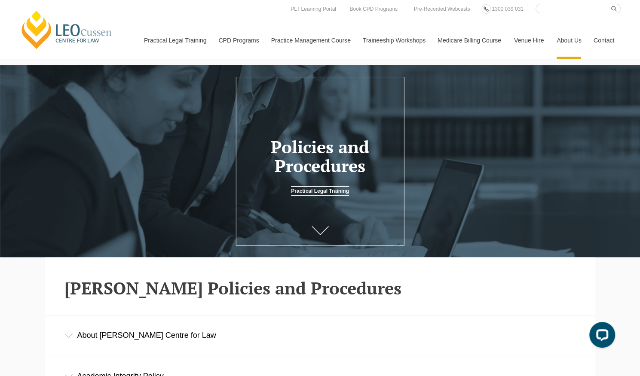
scroll to position [329, 0]
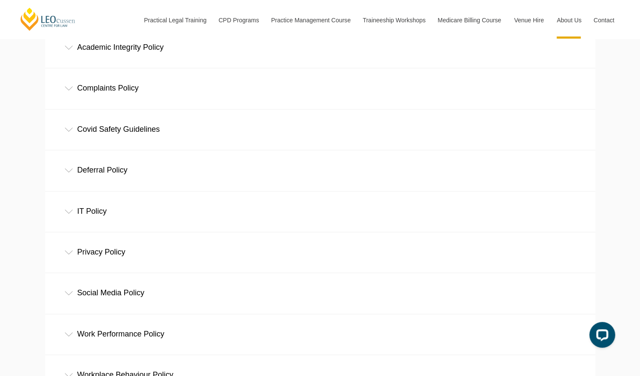
click at [131, 52] on div "Academic Integrity Policy" at bounding box center [320, 47] width 550 height 40
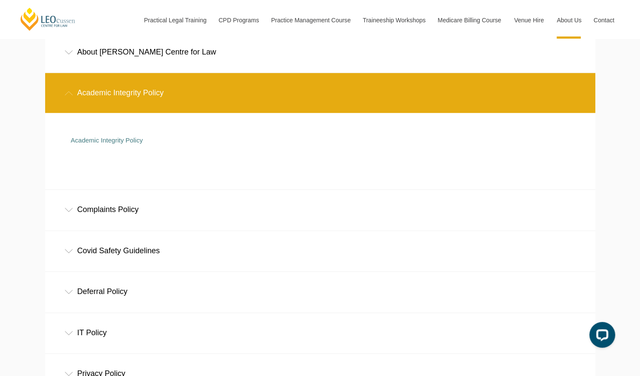
scroll to position [257, 0]
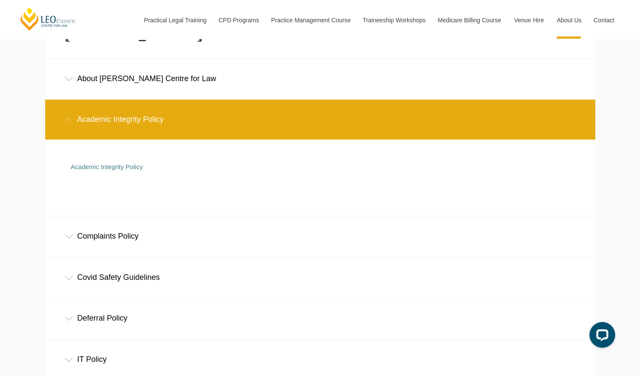
click at [146, 76] on div "About [PERSON_NAME] Centre for Law" at bounding box center [320, 79] width 550 height 40
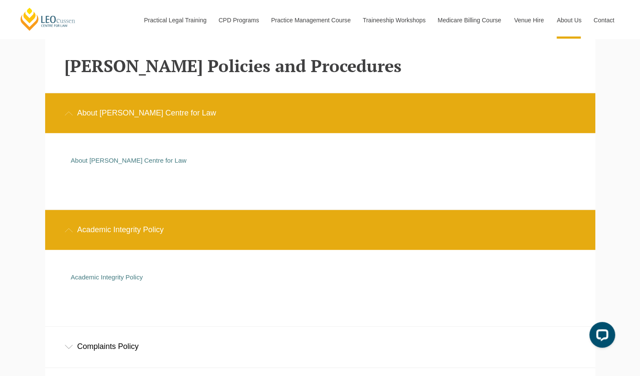
scroll to position [216, 0]
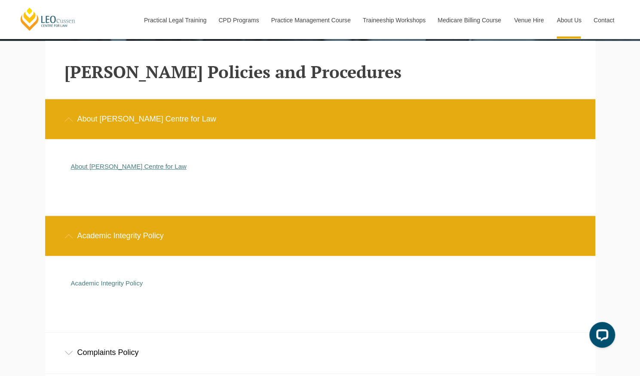
click at [140, 166] on link "About [PERSON_NAME] Centre for Law" at bounding box center [129, 166] width 116 height 7
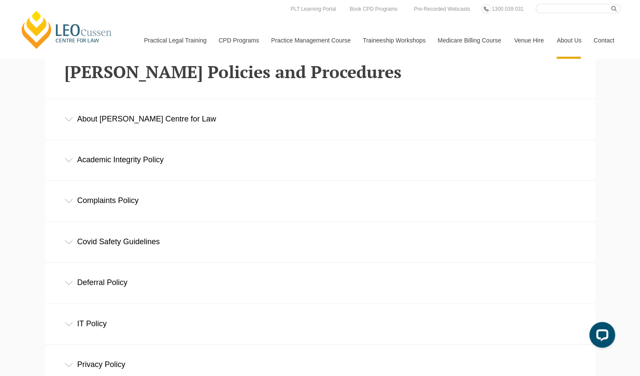
click at [153, 165] on div "Academic Integrity Policy" at bounding box center [320, 160] width 550 height 40
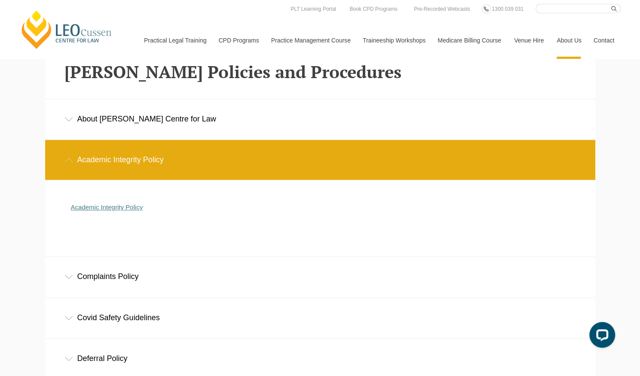
click at [135, 211] on link "Academic Integrity Policy" at bounding box center [107, 207] width 72 height 7
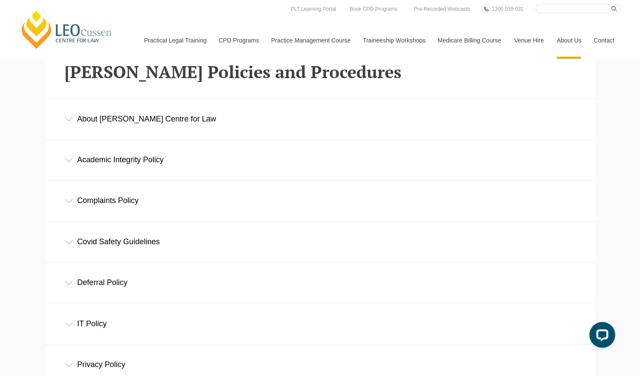
click at [156, 247] on div "Covid Safety Guidelines" at bounding box center [320, 242] width 550 height 40
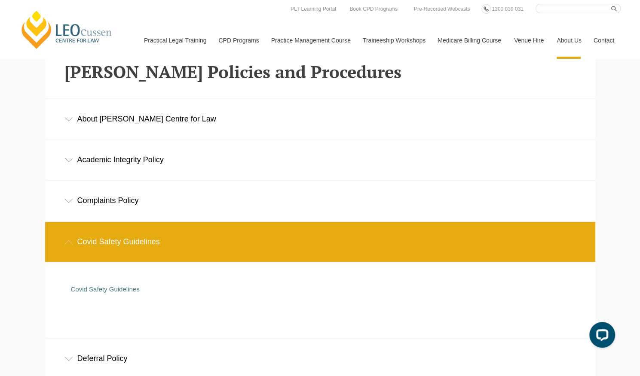
click at [134, 206] on div "Complaints Policy" at bounding box center [320, 201] width 550 height 40
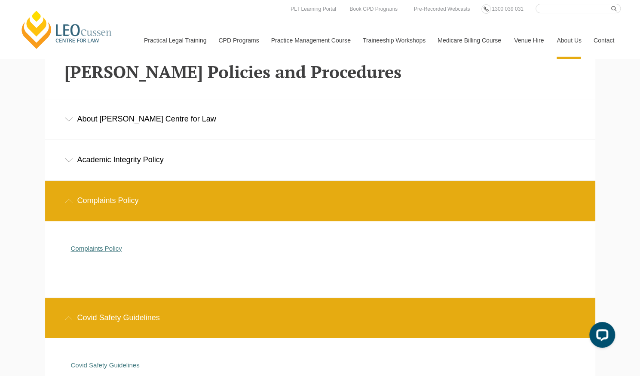
click at [111, 250] on link "Complaints Policy" at bounding box center [96, 248] width 51 height 7
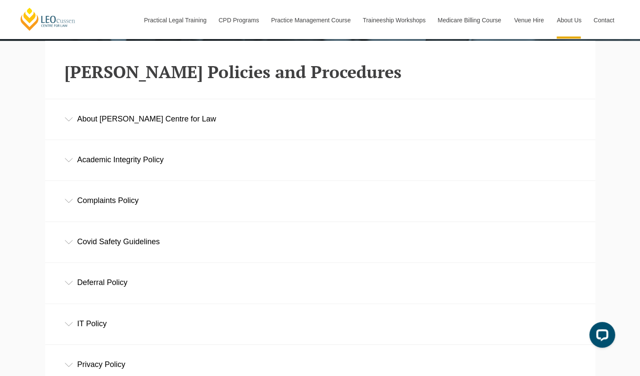
click at [98, 244] on div "Covid Safety Guidelines" at bounding box center [320, 242] width 550 height 40
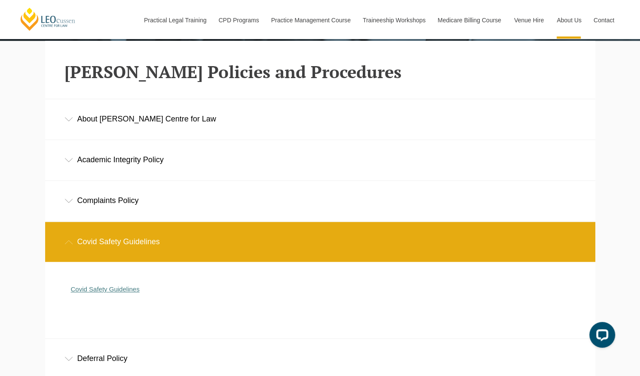
click at [123, 287] on link "Covid Safety Guidelines" at bounding box center [105, 289] width 69 height 7
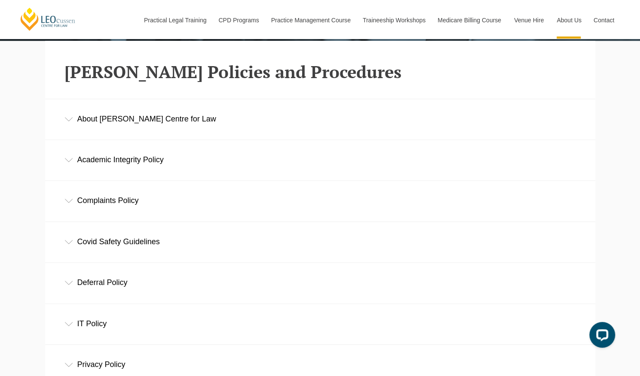
click at [120, 290] on div "Deferral Policy" at bounding box center [320, 283] width 550 height 40
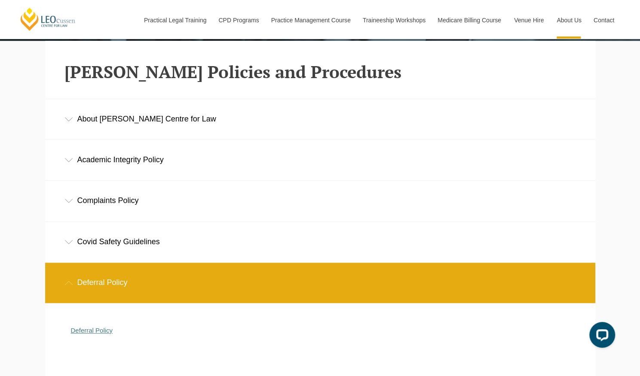
click at [107, 329] on link "Deferral Policy" at bounding box center [92, 330] width 42 height 7
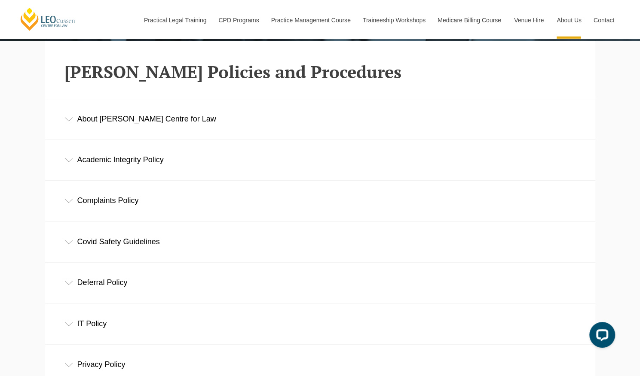
click at [18, 256] on div "Leo Cussen Centre for Law Search here Practical Legal Training Our Practical Le…" at bounding box center [320, 372] width 640 height 1176
click at [98, 324] on div "IT Policy" at bounding box center [320, 324] width 550 height 40
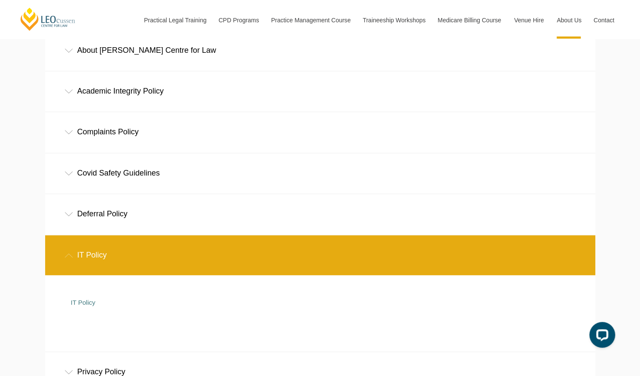
scroll to position [302, 0]
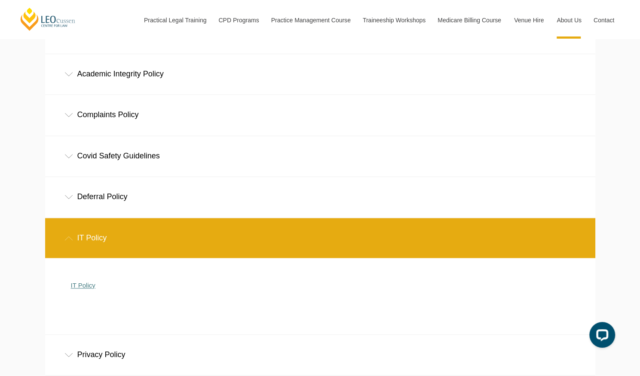
click at [81, 288] on link "IT Policy" at bounding box center [83, 285] width 24 height 7
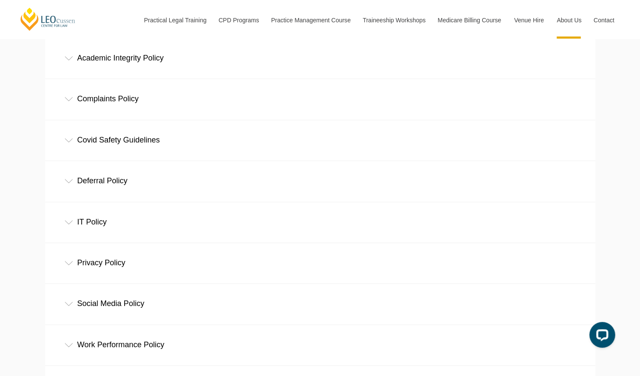
drag, startPoint x: 581, startPoint y: 61, endPoint x: 637, endPoint y: 56, distance: 56.1
click at [581, 61] on div "Academic Integrity Policy" at bounding box center [320, 58] width 550 height 40
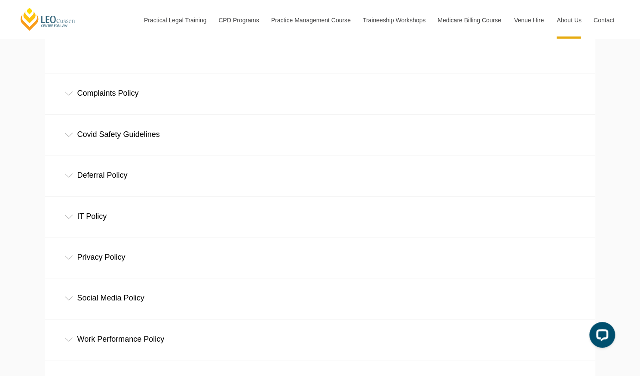
scroll to position [423, 0]
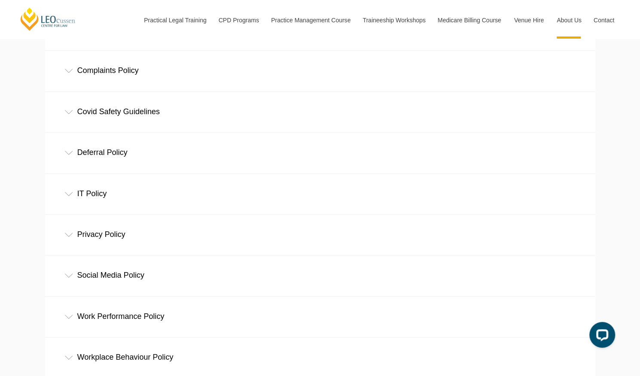
click at [128, 236] on div "Privacy Policy" at bounding box center [320, 235] width 550 height 40
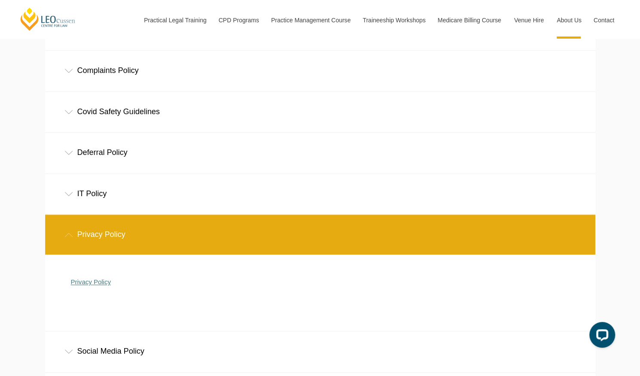
click at [90, 284] on link "Privacy Policy" at bounding box center [91, 281] width 40 height 7
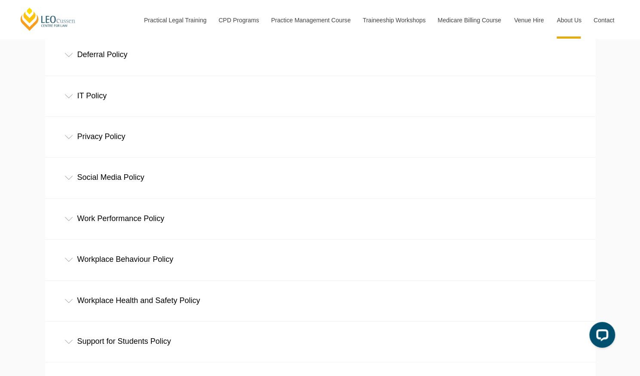
scroll to position [447, 0]
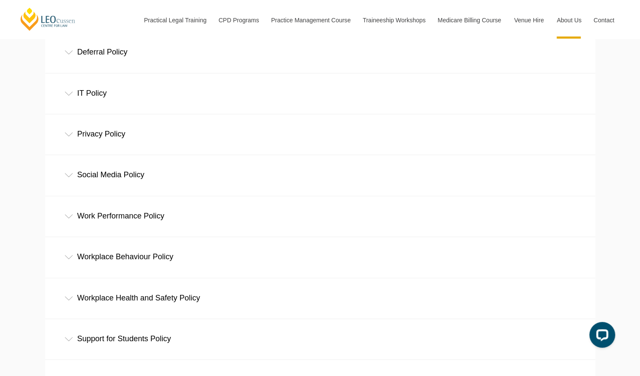
click at [101, 179] on div "Social Media Policy" at bounding box center [320, 175] width 550 height 40
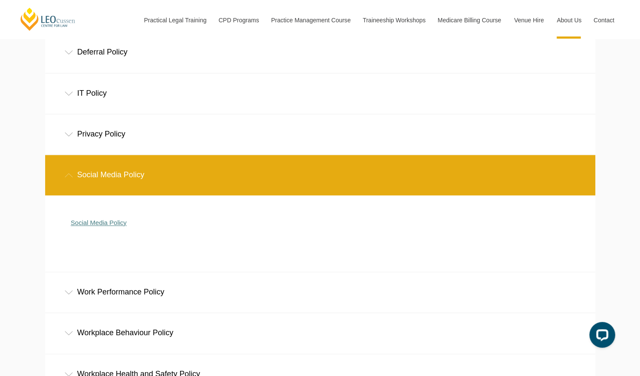
click at [113, 225] on link "Social Media Policy" at bounding box center [99, 222] width 56 height 7
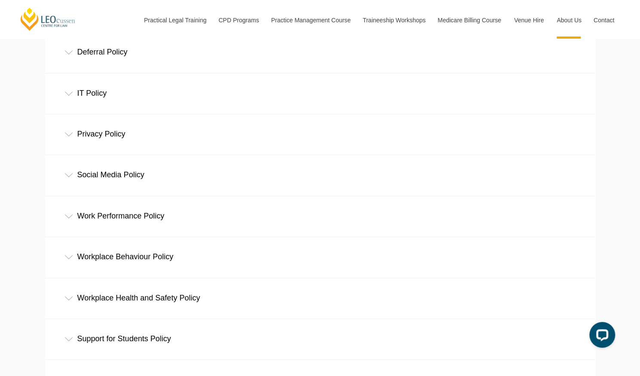
click at [154, 228] on div "Work Performance Policy" at bounding box center [320, 216] width 550 height 40
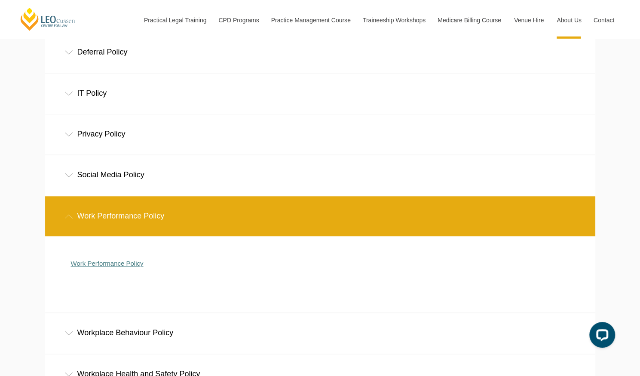
click at [133, 261] on link "Work Performance Policy" at bounding box center [107, 263] width 73 height 7
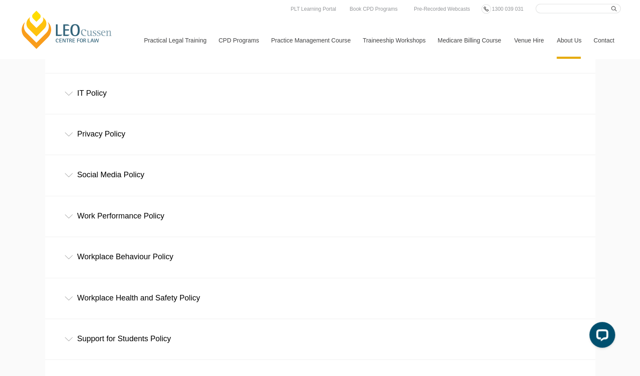
click at [164, 297] on div "Workplace Health and Safety Policy" at bounding box center [320, 298] width 550 height 40
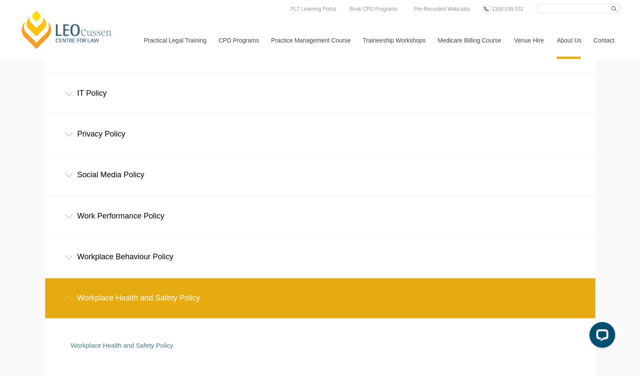
click at [166, 265] on div "Workplace Behaviour Policy" at bounding box center [320, 257] width 550 height 40
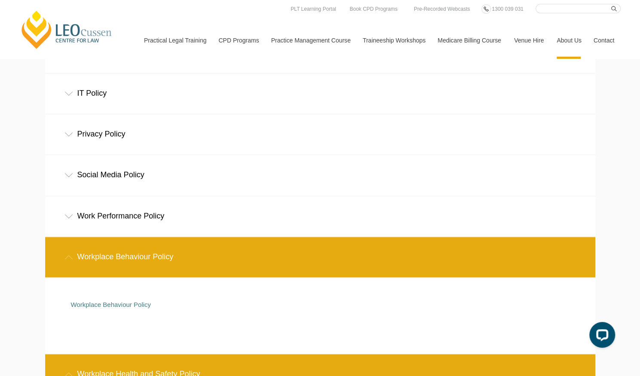
click at [6, 200] on div "Leo Cussen Centre for Law Search here Practical Legal Training Our Practical Le…" at bounding box center [320, 217] width 640 height 1328
click at [110, 302] on link "Workplace Behaviour Policy" at bounding box center [111, 304] width 80 height 7
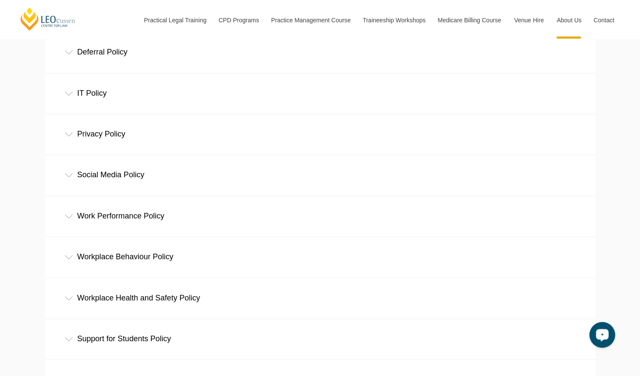
click at [165, 306] on div "Workplace Health and Safety Policy" at bounding box center [320, 298] width 550 height 40
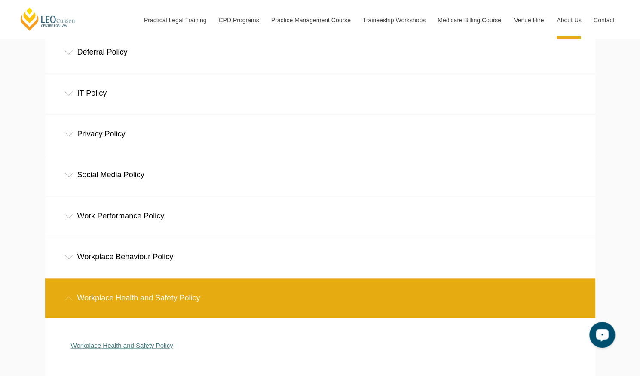
click at [139, 347] on link "Workplace Health and Safety Policy" at bounding box center [122, 345] width 102 height 7
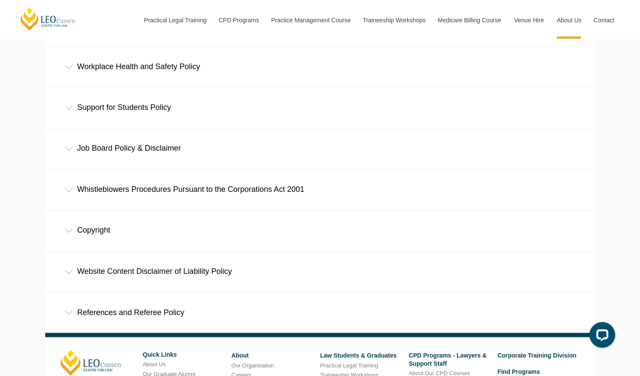
scroll to position [662, 0]
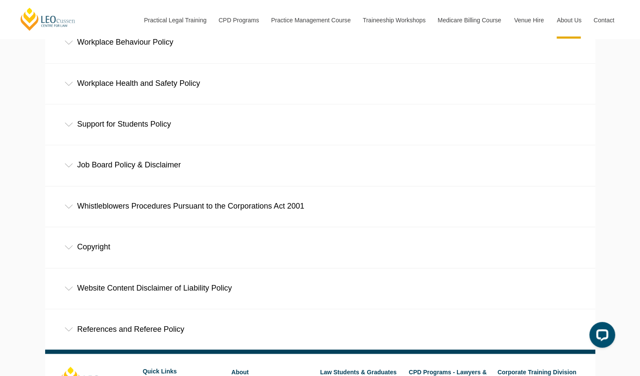
click at [140, 126] on div "Support for Students Policy" at bounding box center [320, 124] width 550 height 40
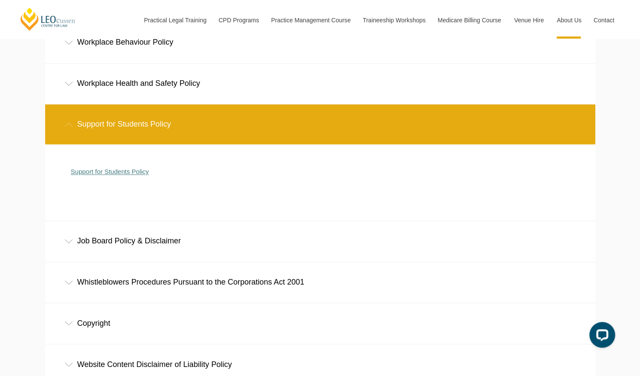
click at [125, 171] on link "Support for Students Policy" at bounding box center [110, 171] width 78 height 7
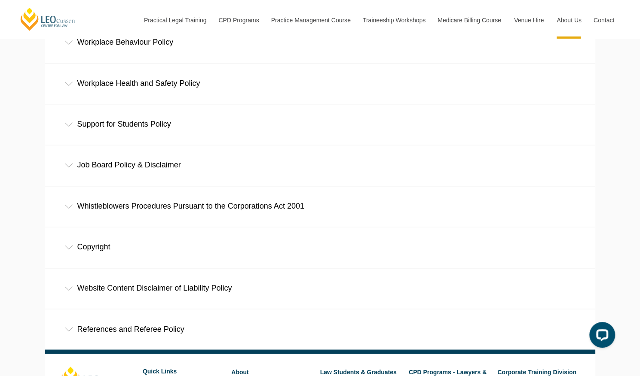
click at [125, 168] on div "Job Board Policy & Disclaimer" at bounding box center [320, 165] width 550 height 40
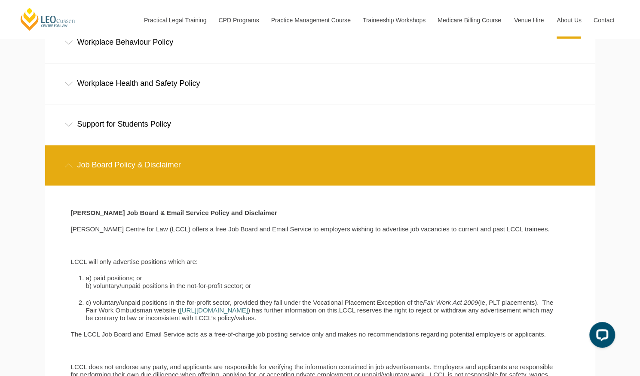
click at [162, 230] on p "[PERSON_NAME] Centre for Law (LCCL) offers a free Job Board and Email Service t…" at bounding box center [313, 229] width 485 height 8
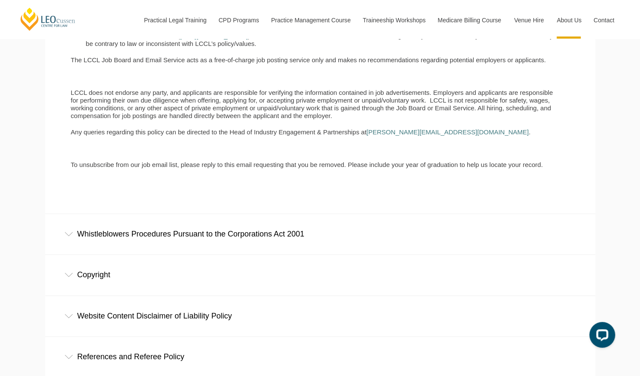
scroll to position [937, 0]
click at [235, 231] on div "Whistleblowers Procedures Pursuant to the Corporations Act 2001" at bounding box center [320, 233] width 550 height 40
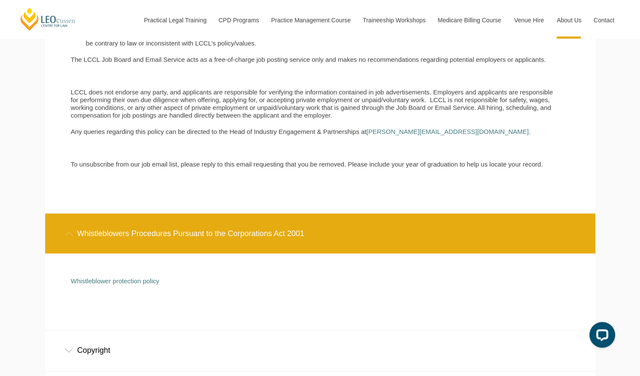
click at [150, 286] on div "Whistleblower protection policy" at bounding box center [313, 285] width 498 height 16
click at [151, 279] on link "Whistleblower protection policy" at bounding box center [115, 280] width 88 height 7
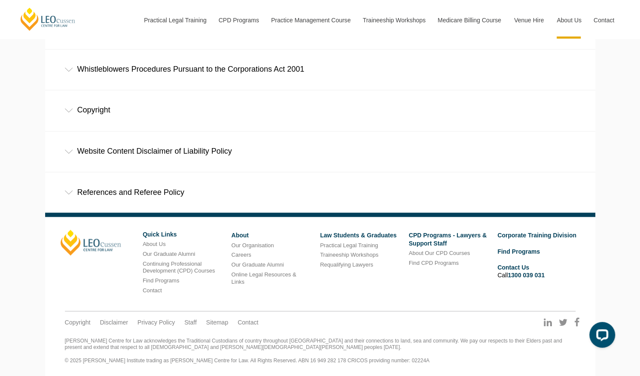
click at [102, 116] on div "Copyright" at bounding box center [320, 110] width 550 height 40
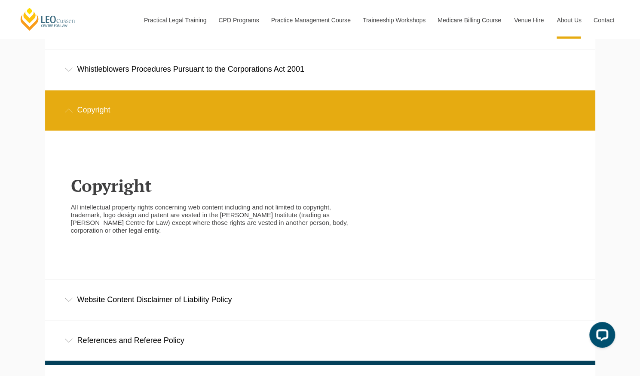
click at [145, 293] on div "Website Content Disclaimer of Liability Policy" at bounding box center [320, 300] width 550 height 40
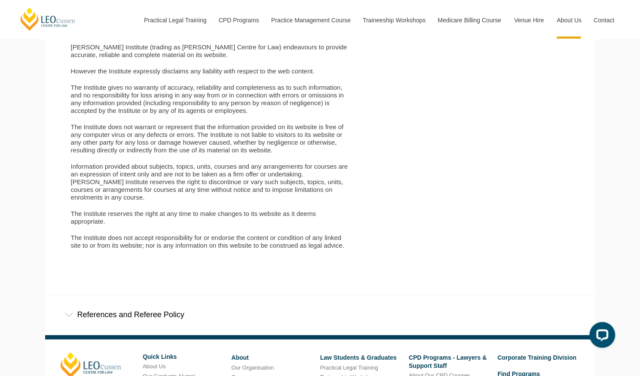
scroll to position [1151, 0]
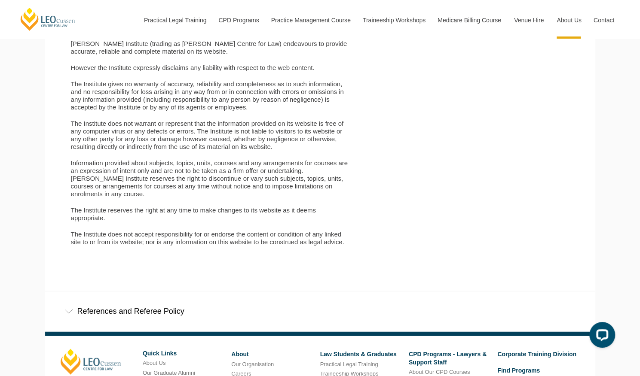
click at [178, 309] on div "References and Referee Policy" at bounding box center [320, 312] width 550 height 40
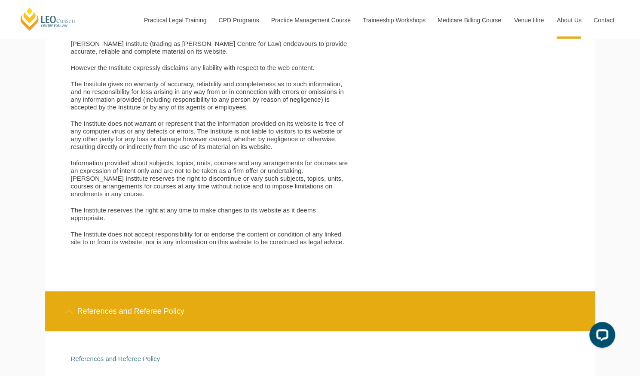
scroll to position [1347, 0]
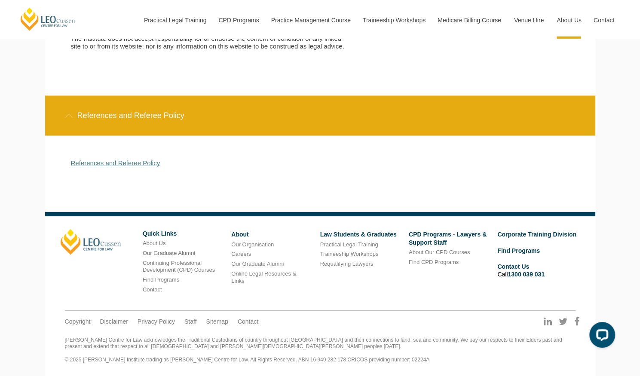
click at [146, 159] on link "References and Referee Policy" at bounding box center [115, 162] width 89 height 7
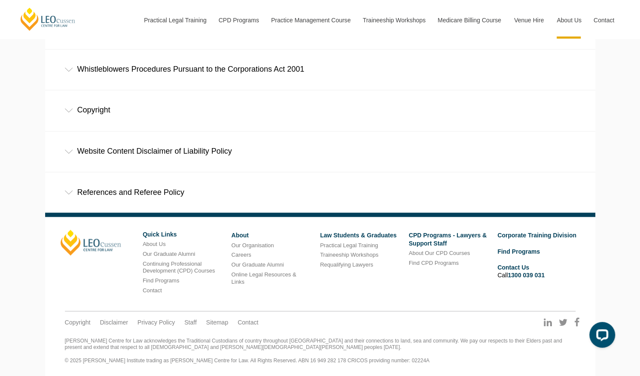
scroll to position [799, 0]
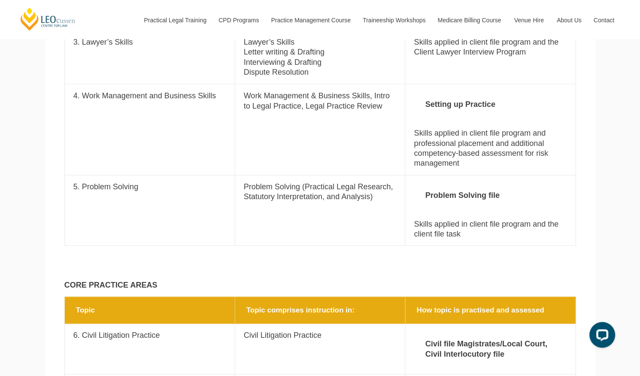
scroll to position [836, 0]
